Goal: Information Seeking & Learning: Learn about a topic

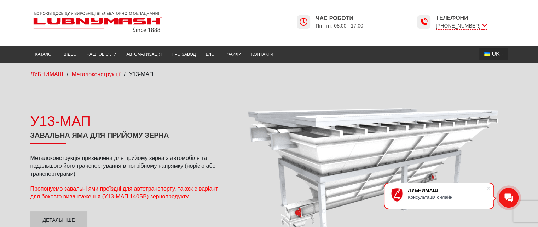
click at [502, 55] on button "UK" at bounding box center [493, 54] width 28 height 13
click at [500, 79] on li "EN" at bounding box center [494, 80] width 30 height 11
click at [494, 57] on span "UK" at bounding box center [495, 54] width 8 height 8
click at [494, 77] on span "EN" at bounding box center [496, 80] width 8 height 6
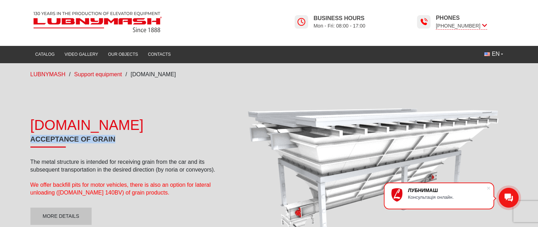
drag, startPoint x: 22, startPoint y: 140, endPoint x: 147, endPoint y: 141, distance: 124.8
click at [139, 141] on div "U13-TR.MAP Acceptance of grain The metal structure is intended for receiving gr…" at bounding box center [269, 171] width 538 height 160
click at [147, 140] on h1 "Acceptance of grain" at bounding box center [126, 141] width 193 height 13
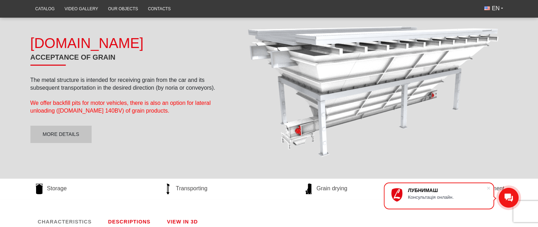
scroll to position [71, 0]
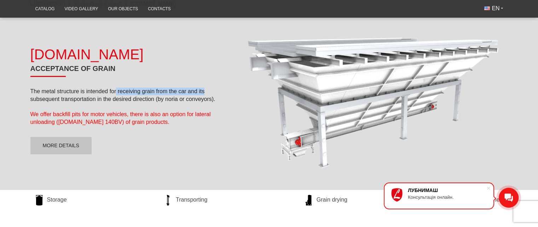
drag, startPoint x: 123, startPoint y: 94, endPoint x: 212, endPoint y: 92, distance: 89.8
click at [212, 92] on p "The metal structure is intended for receiving grain from the car and its subseq…" at bounding box center [126, 96] width 193 height 16
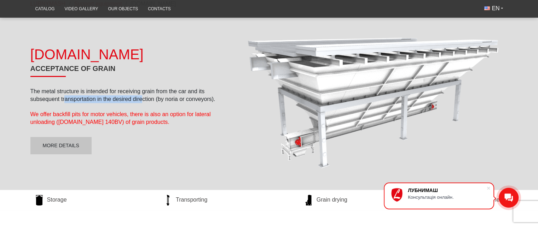
drag, startPoint x: 65, startPoint y: 99, endPoint x: 147, endPoint y: 99, distance: 82.7
click at [141, 99] on p "The metal structure is intended for receiving grain from the car and its subseq…" at bounding box center [126, 96] width 193 height 16
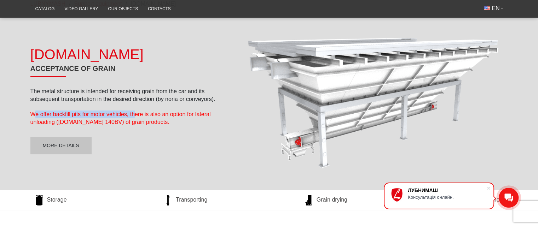
drag, startPoint x: 35, startPoint y: 112, endPoint x: 152, endPoint y: 112, distance: 117.0
click at [139, 111] on p "We offer backfill pits for motor vehicles, there is also an option for lateral …" at bounding box center [126, 119] width 193 height 16
click at [196, 126] on p "We offer backfill pits for motor vehicles, there is also an option for lateral …" at bounding box center [126, 119] width 193 height 16
